Goal: Transaction & Acquisition: Purchase product/service

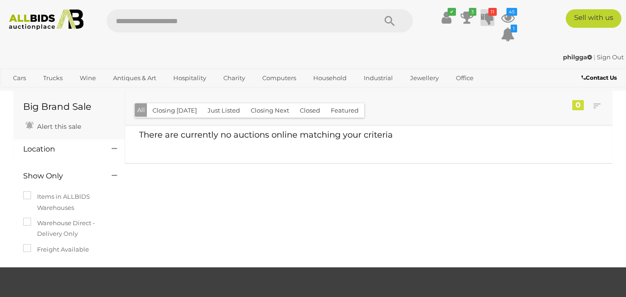
click at [485, 14] on icon at bounding box center [487, 17] width 13 height 17
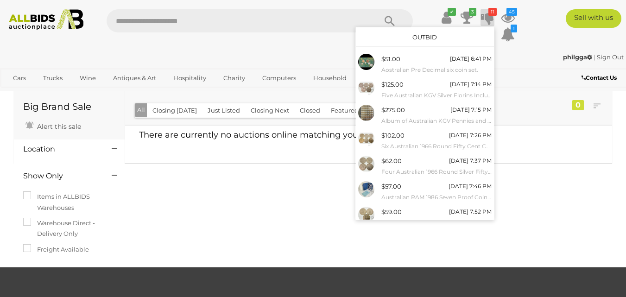
click at [418, 34] on link "Outbid" at bounding box center [424, 36] width 25 height 7
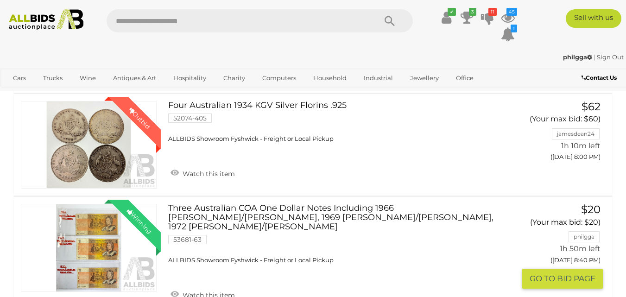
scroll to position [1389, 0]
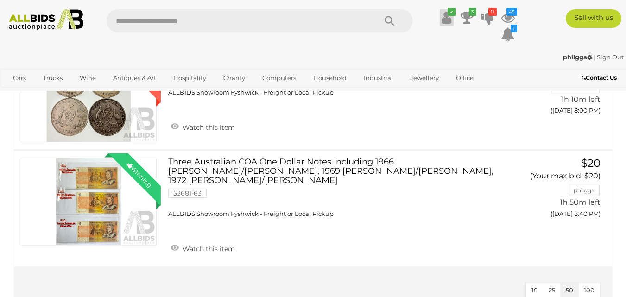
click at [445, 18] on icon at bounding box center [446, 17] width 10 height 17
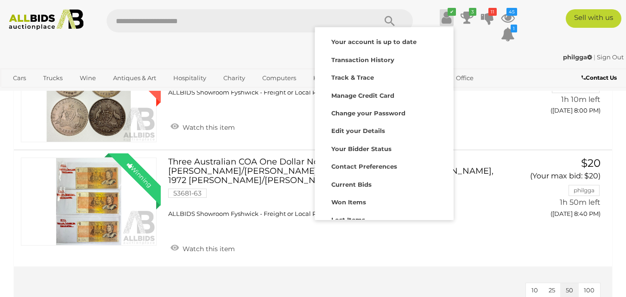
click at [482, 38] on ul "✔ Your account is up to date Transaction History Current Bids" at bounding box center [469, 26] width 100 height 34
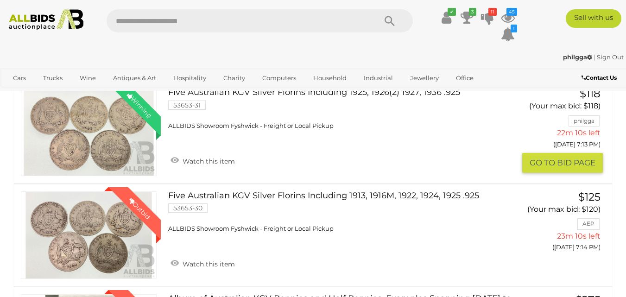
scroll to position [324, 0]
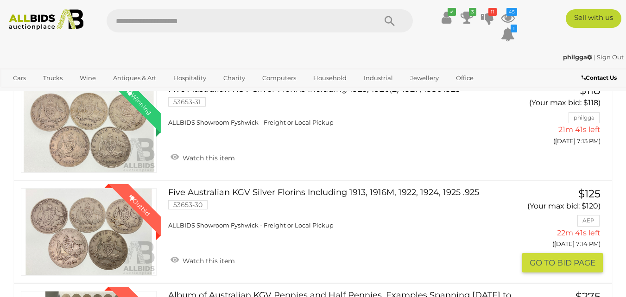
click at [406, 189] on link "Five Australian KGV Silver Florins Including 1913, 1916M, 1922, 1924, 1925 .925…" at bounding box center [340, 209] width 330 height 42
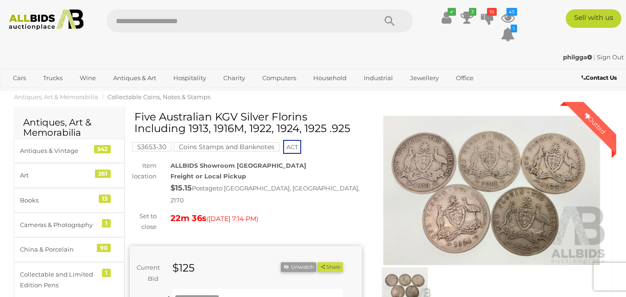
click at [478, 195] on img at bounding box center [491, 191] width 232 height 150
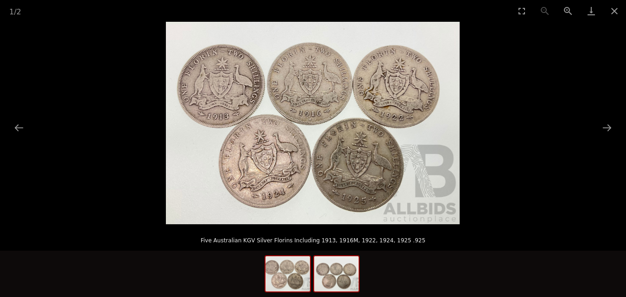
click at [345, 270] on img at bounding box center [336, 273] width 44 height 35
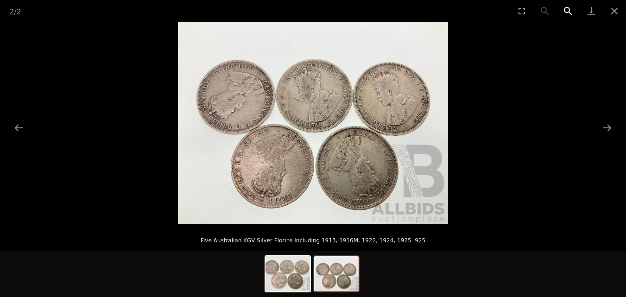
click at [563, 10] on button "Zoom in" at bounding box center [567, 11] width 23 height 22
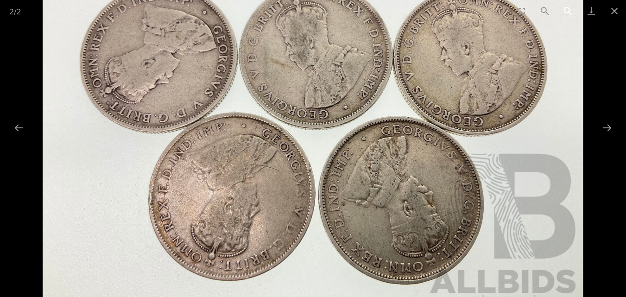
click at [563, 10] on button "Zoom in" at bounding box center [567, 11] width 23 height 22
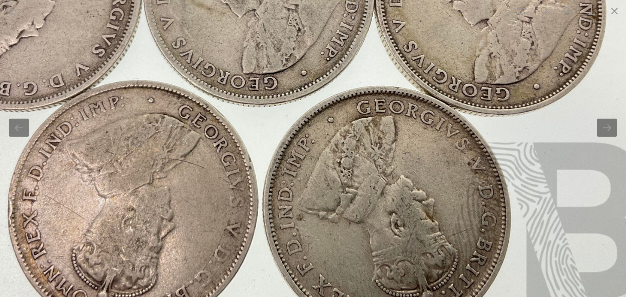
drag, startPoint x: 338, startPoint y: 73, endPoint x: 263, endPoint y: 173, distance: 124.7
click at [263, 170] on img at bounding box center [254, 77] width 809 height 607
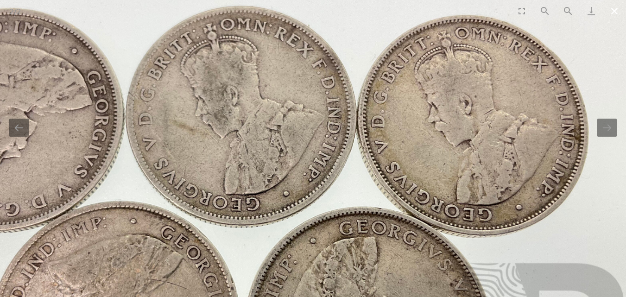
click at [616, 12] on button "Close gallery" at bounding box center [613, 11] width 23 height 22
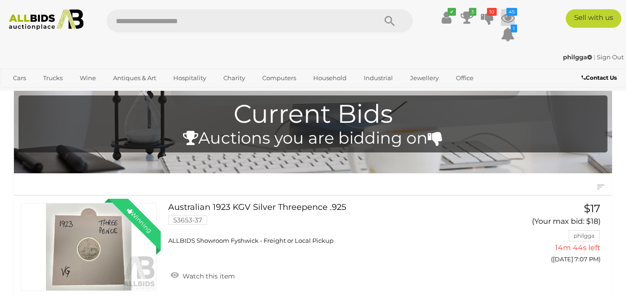
click at [504, 13] on icon at bounding box center [508, 17] width 14 height 17
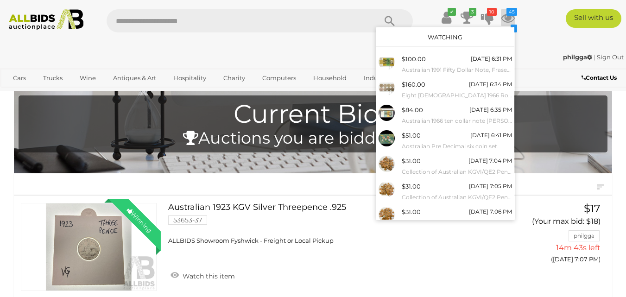
click at [434, 36] on link "Watching" at bounding box center [444, 36] width 35 height 7
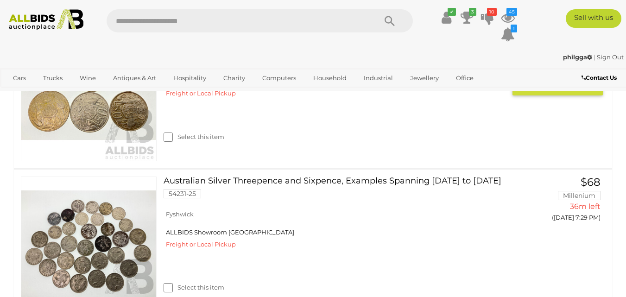
scroll to position [1667, 0]
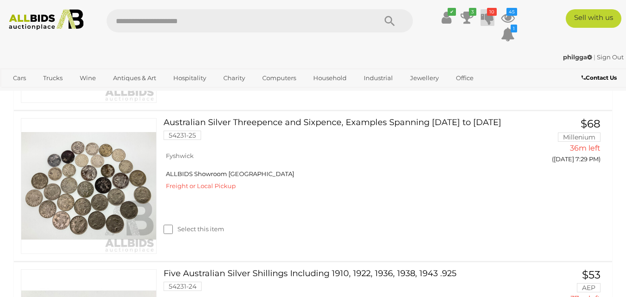
click at [488, 14] on icon "10" at bounding box center [492, 12] width 10 height 8
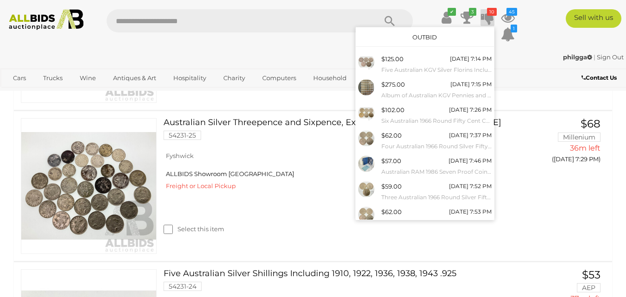
click at [425, 35] on link "Outbid" at bounding box center [424, 36] width 25 height 7
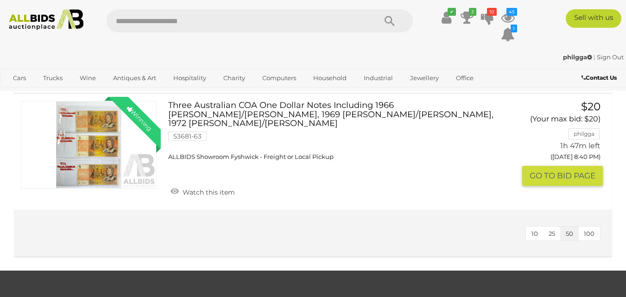
scroll to position [1296, 0]
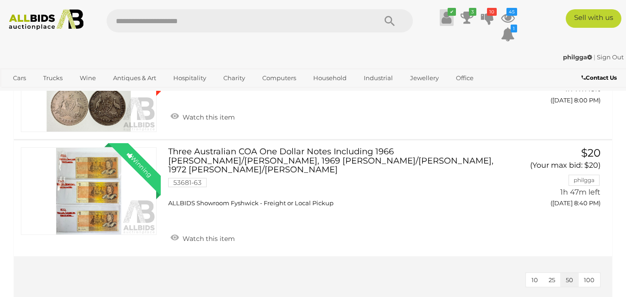
click at [444, 14] on icon at bounding box center [446, 17] width 10 height 17
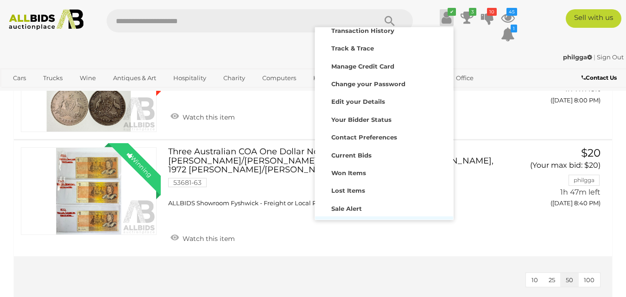
scroll to position [61, 0]
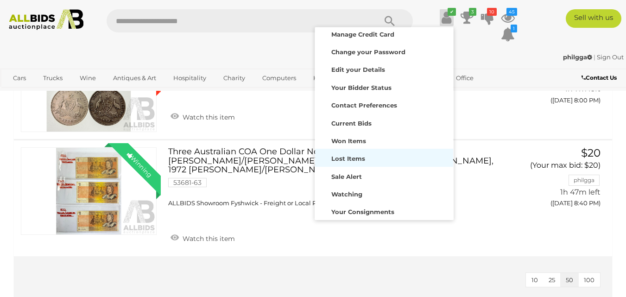
click at [354, 153] on div "Lost Items" at bounding box center [383, 157] width 133 height 13
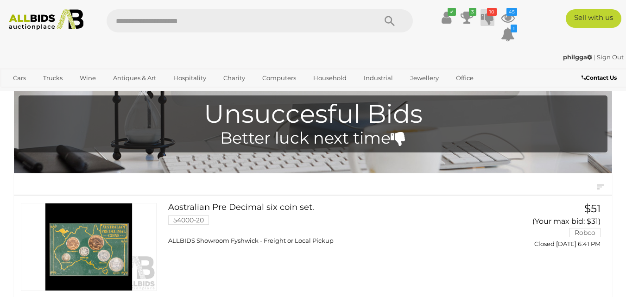
click at [488, 12] on icon "10" at bounding box center [492, 12] width 10 height 8
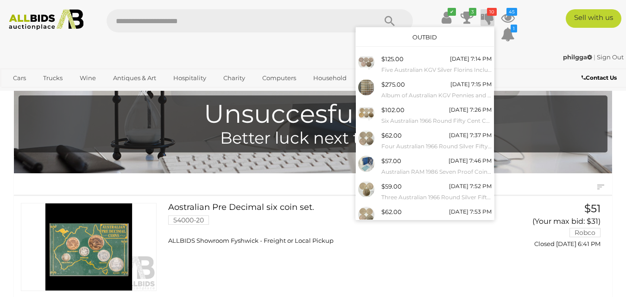
click at [418, 33] on link "Outbid" at bounding box center [424, 36] width 25 height 7
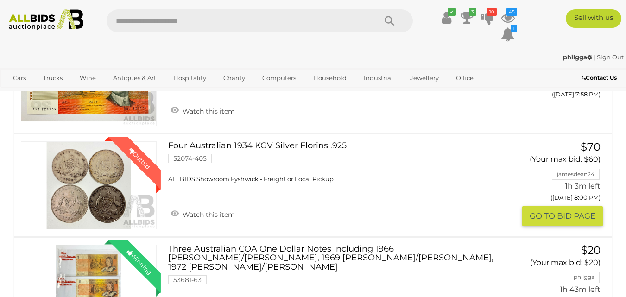
scroll to position [1208, 0]
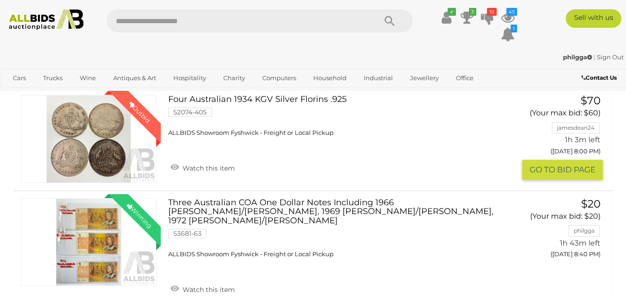
click at [231, 131] on div "Winning Outbid 52074-405 Watch this item $70" at bounding box center [313, 138] width 612 height 101
click at [236, 135] on link "Four Australian 1934 KGV Silver Florins .925 52074-405 ALLBIDS Showroom [GEOGRA…" at bounding box center [340, 116] width 330 height 42
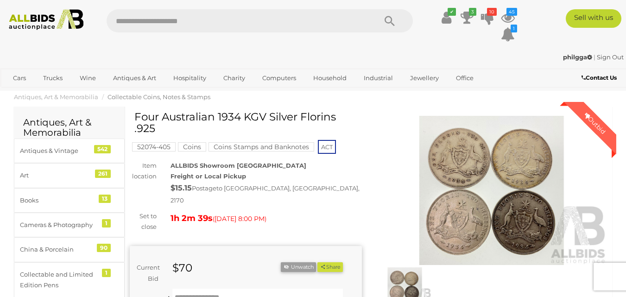
click at [514, 194] on img at bounding box center [491, 191] width 232 height 150
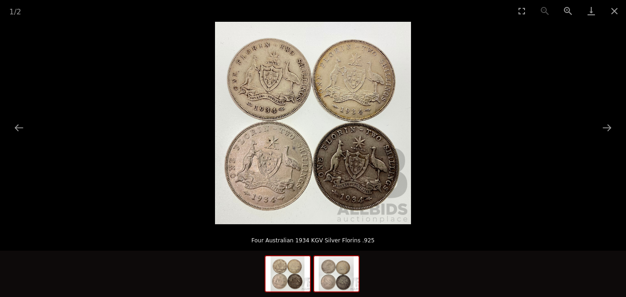
click at [338, 284] on img at bounding box center [336, 273] width 44 height 35
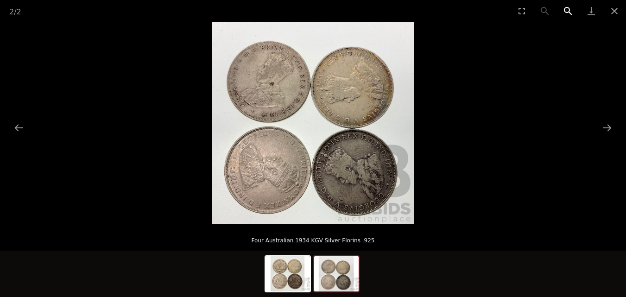
click at [565, 6] on button "Zoom in" at bounding box center [567, 11] width 23 height 22
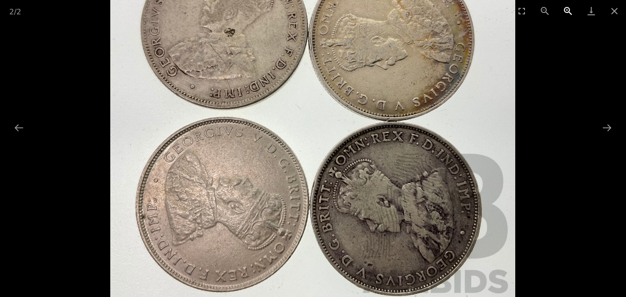
click at [565, 6] on button "Zoom in" at bounding box center [567, 11] width 23 height 22
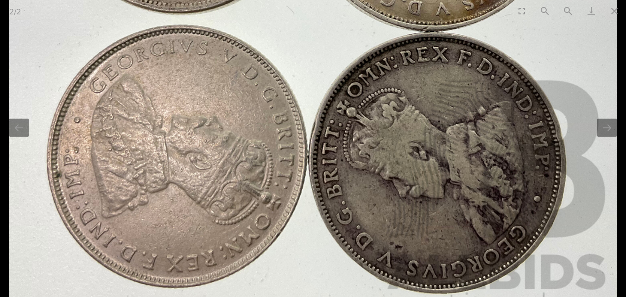
drag, startPoint x: 403, startPoint y: 60, endPoint x: 407, endPoint y: -22, distance: 82.5
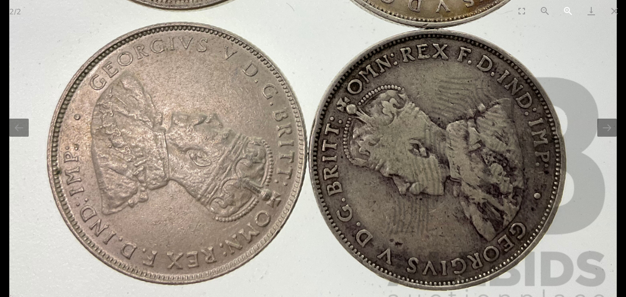
click at [567, 8] on button "Zoom in" at bounding box center [567, 11] width 23 height 22
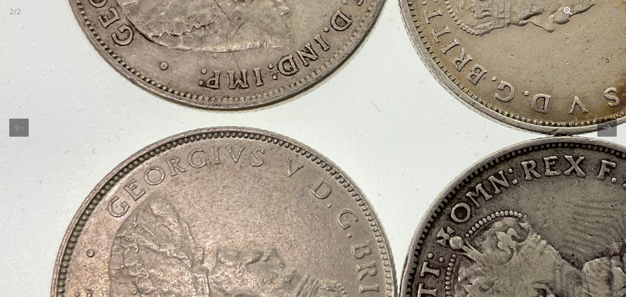
click at [567, 8] on button "Zoom in" at bounding box center [567, 11] width 23 height 22
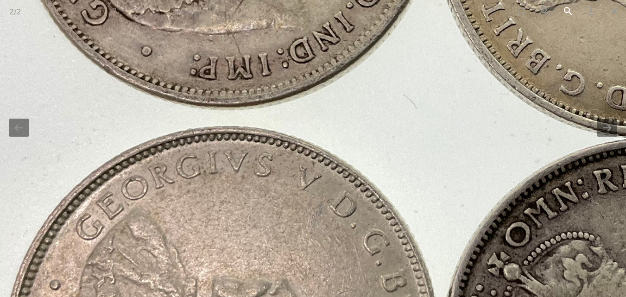
click at [567, 8] on button "Zoom in" at bounding box center [567, 11] width 23 height 22
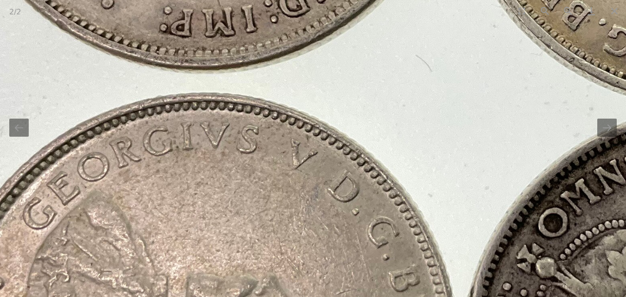
drag, startPoint x: 457, startPoint y: 143, endPoint x: 408, endPoint y: -15, distance: 165.1
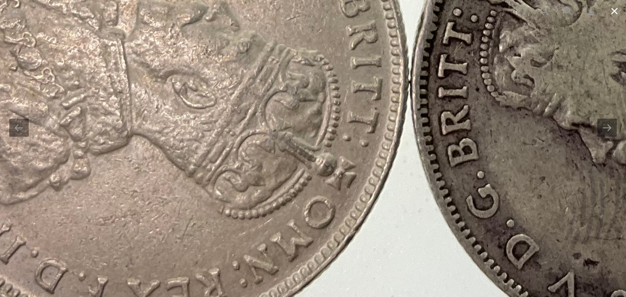
click at [612, 7] on button "Close gallery" at bounding box center [613, 11] width 23 height 22
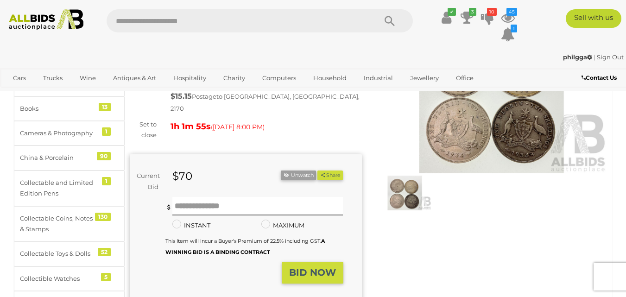
scroll to position [93, 0]
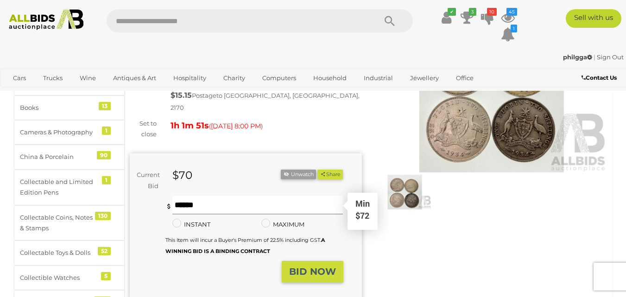
click at [178, 199] on input "text" at bounding box center [257, 205] width 171 height 19
type input "**"
click at [307, 266] on strong "BID NOW" at bounding box center [312, 271] width 47 height 11
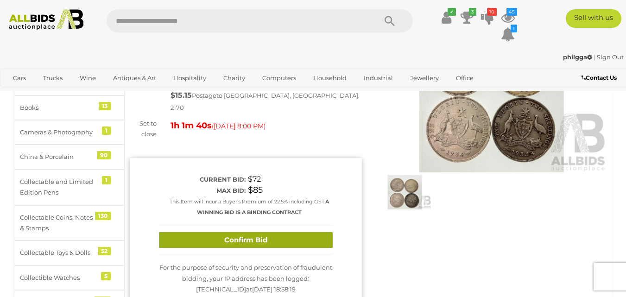
click at [249, 232] on button "Confirm Bid" at bounding box center [246, 240] width 174 height 16
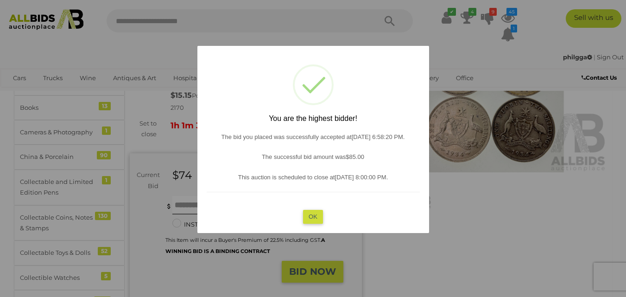
click at [315, 218] on button "OK" at bounding box center [313, 216] width 20 height 13
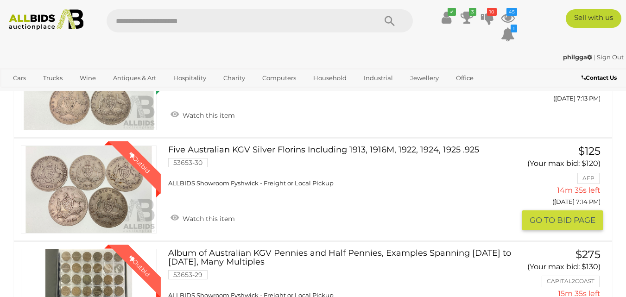
scroll to position [278, 0]
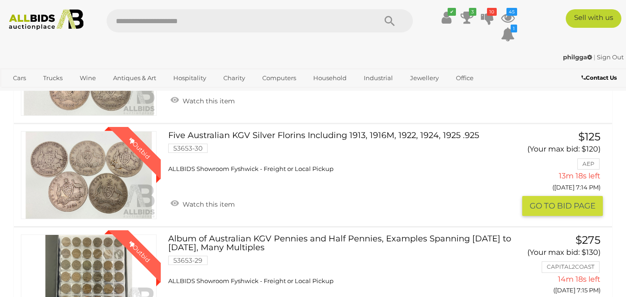
click at [290, 135] on link "Five Australian KGV Silver Florins Including 1913, 1916M, 1922, 1924, 1925 .925…" at bounding box center [340, 152] width 330 height 42
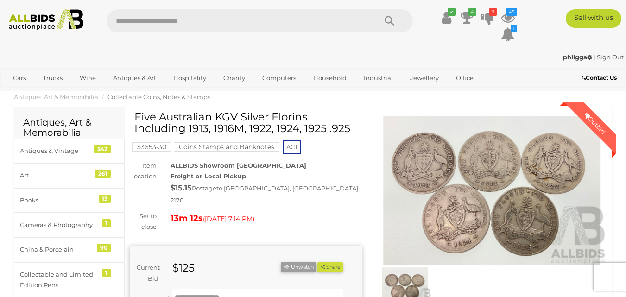
click at [507, 175] on img at bounding box center [491, 191] width 232 height 150
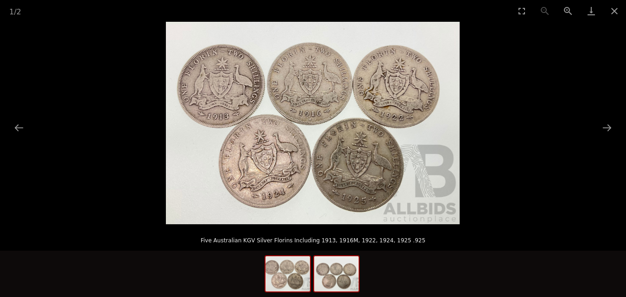
click at [352, 278] on img at bounding box center [336, 273] width 44 height 35
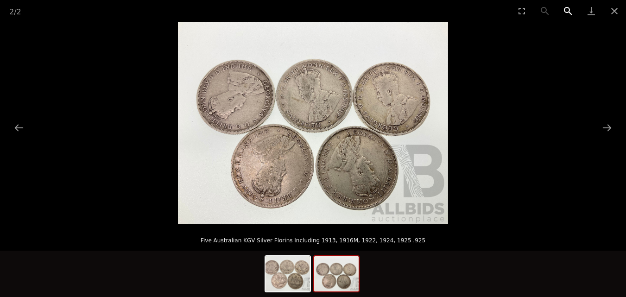
click at [568, 7] on button "Zoom in" at bounding box center [567, 11] width 23 height 22
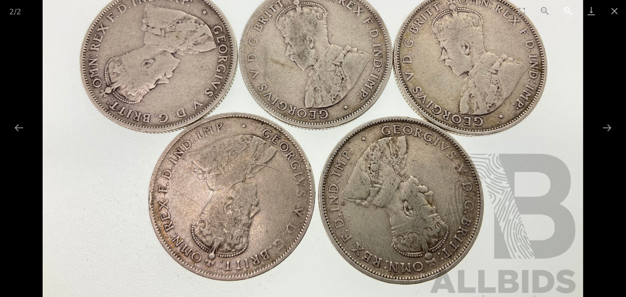
click at [568, 7] on button "Zoom in" at bounding box center [567, 11] width 23 height 22
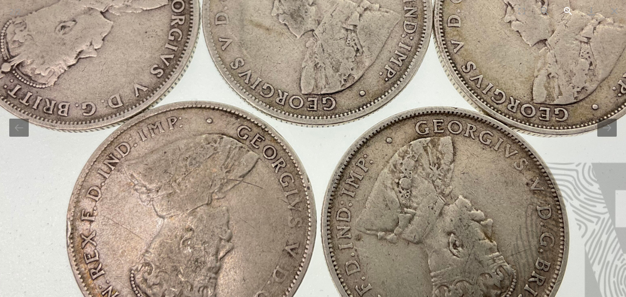
click at [568, 7] on button "Zoom in" at bounding box center [567, 11] width 23 height 22
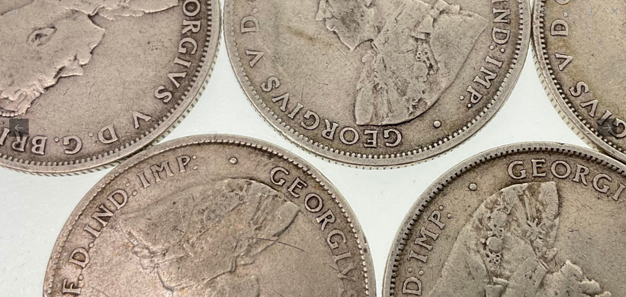
drag, startPoint x: 274, startPoint y: 69, endPoint x: 327, endPoint y: 92, distance: 58.2
click at [329, 98] on img at bounding box center [370, 129] width 1079 height 809
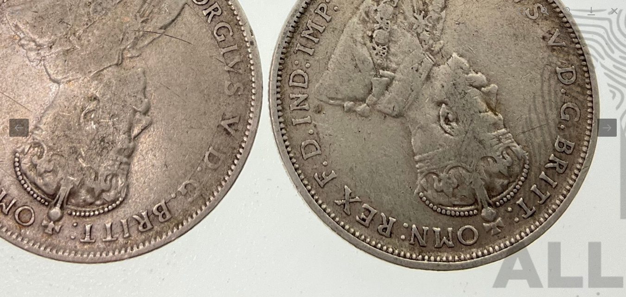
drag, startPoint x: 511, startPoint y: 269, endPoint x: 400, endPoint y: 77, distance: 221.3
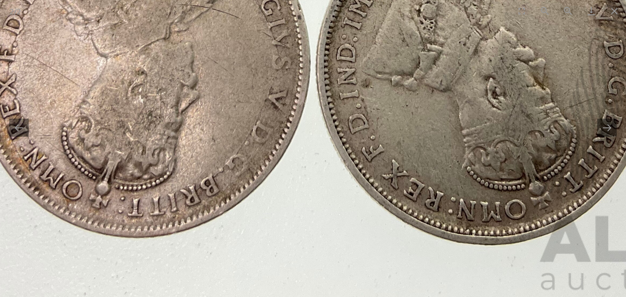
drag, startPoint x: 145, startPoint y: 186, endPoint x: 204, endPoint y: 178, distance: 59.3
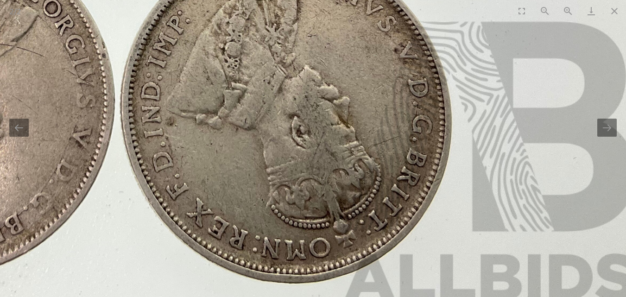
drag, startPoint x: 421, startPoint y: 127, endPoint x: 217, endPoint y: 163, distance: 207.6
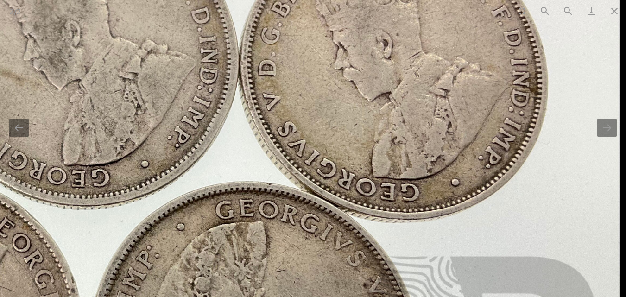
drag, startPoint x: 346, startPoint y: 95, endPoint x: 307, endPoint y: 295, distance: 203.4
click at [314, 285] on img at bounding box center [78, 169] width 1079 height 809
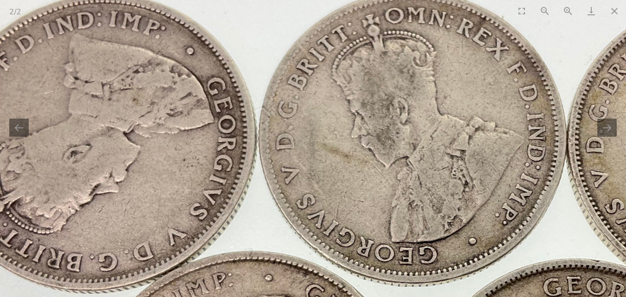
drag, startPoint x: 110, startPoint y: 152, endPoint x: 431, endPoint y: 146, distance: 320.9
click at [431, 146] on img at bounding box center [406, 246] width 1079 height 809
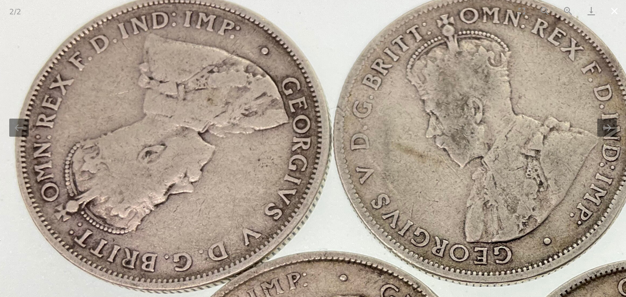
click at [614, 12] on button "Close gallery" at bounding box center [613, 11] width 23 height 22
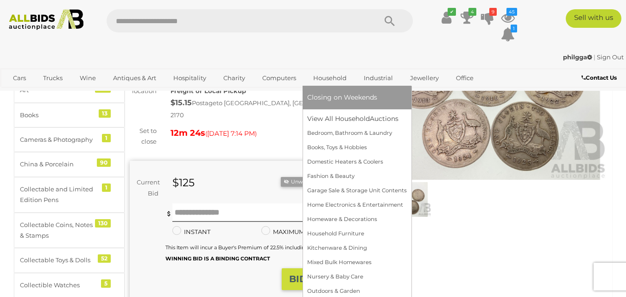
scroll to position [93, 0]
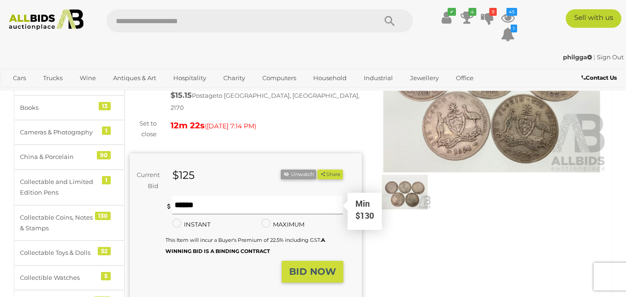
drag, startPoint x: 179, startPoint y: 202, endPoint x: 142, endPoint y: 210, distance: 38.4
click at [177, 202] on input "text" at bounding box center [257, 205] width 171 height 19
type input "***"
click at [319, 266] on strong "BID NOW" at bounding box center [312, 271] width 47 height 11
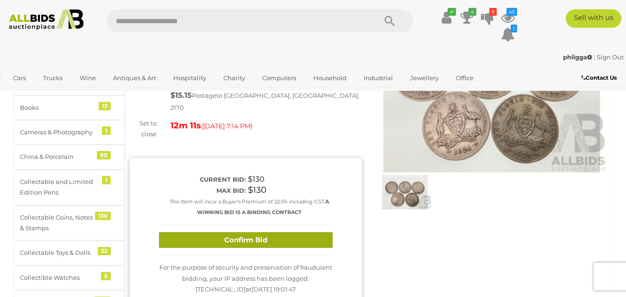
click at [242, 232] on button "Confirm Bid" at bounding box center [246, 240] width 174 height 16
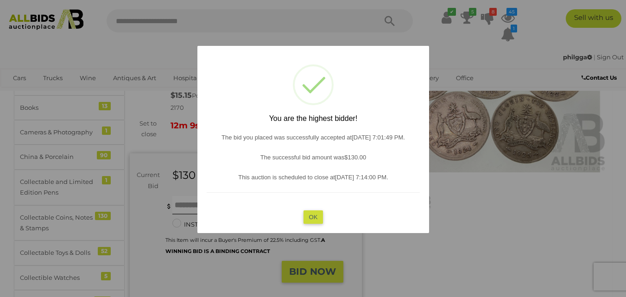
click at [314, 217] on button "OK" at bounding box center [313, 216] width 20 height 13
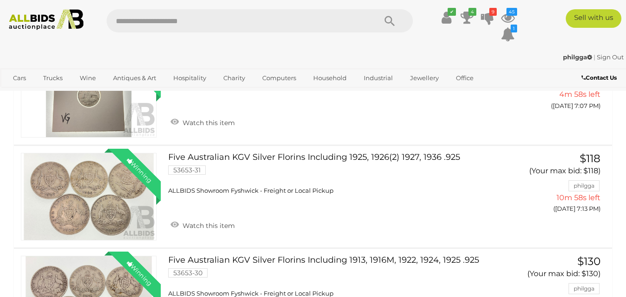
scroll to position [139, 0]
